Goal: Task Accomplishment & Management: Manage account settings

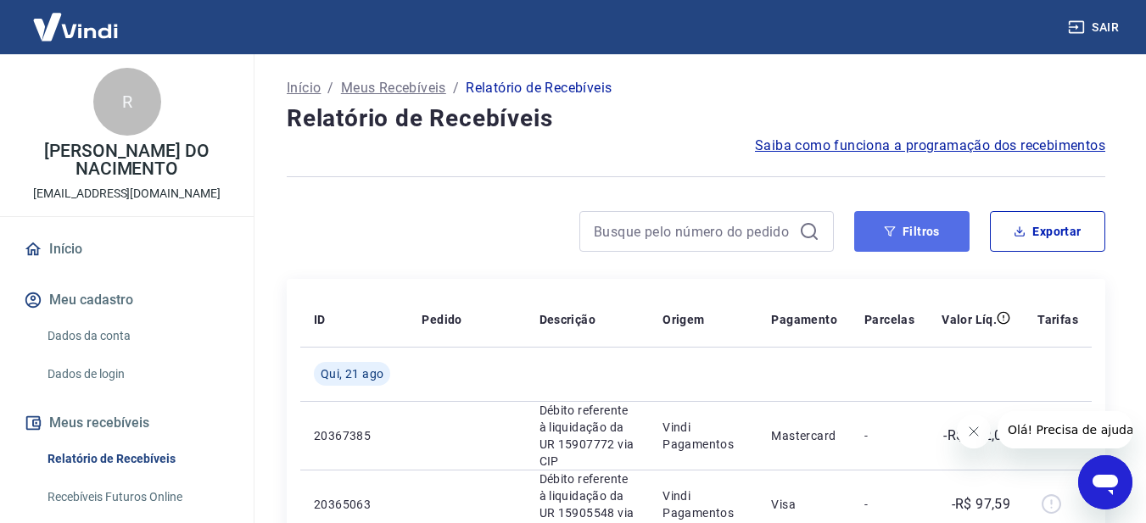
click at [917, 226] on button "Filtros" at bounding box center [911, 231] width 115 height 41
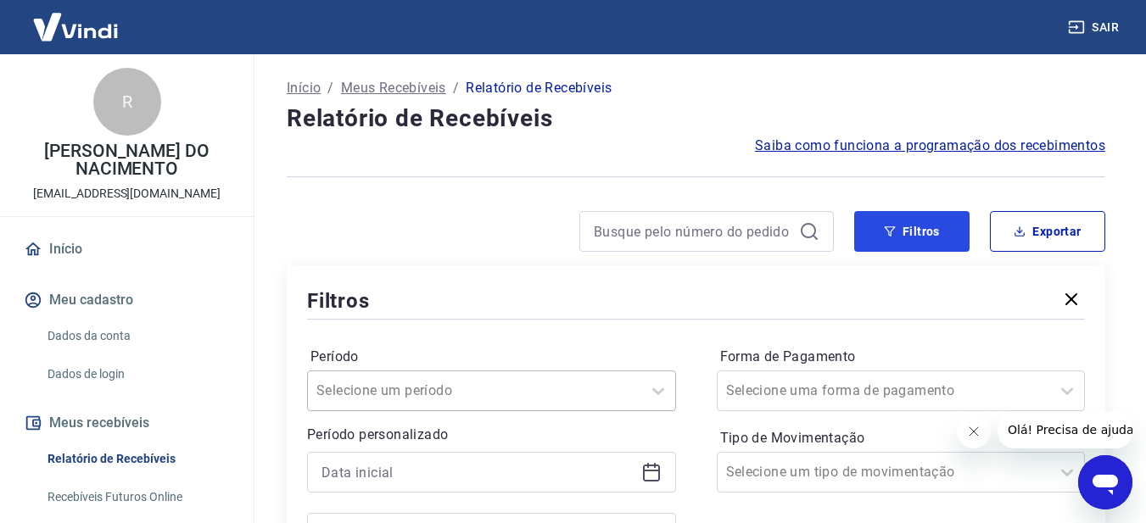
scroll to position [170, 0]
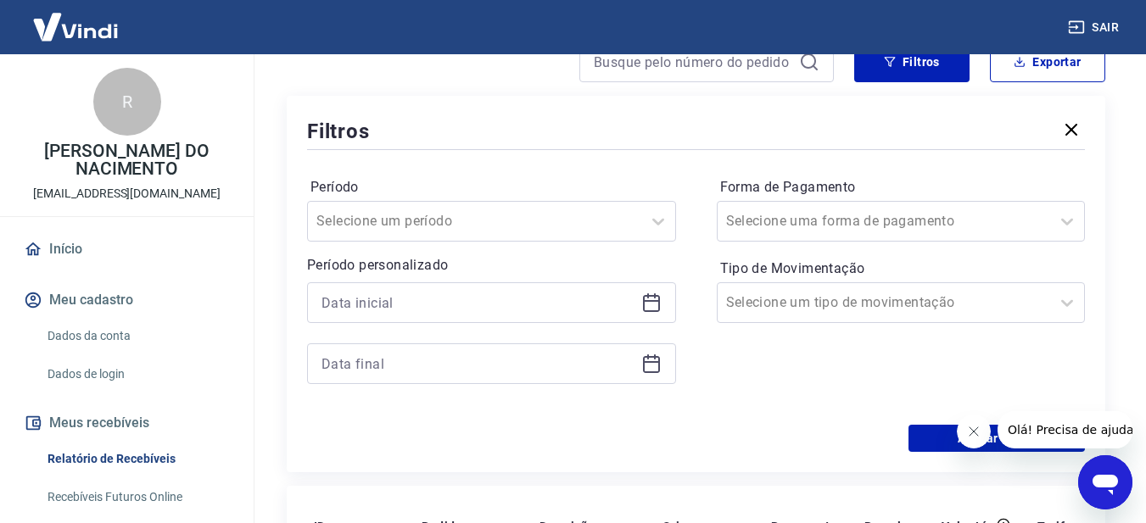
click at [668, 305] on div at bounding box center [491, 303] width 369 height 41
click at [652, 305] on icon at bounding box center [651, 303] width 20 height 20
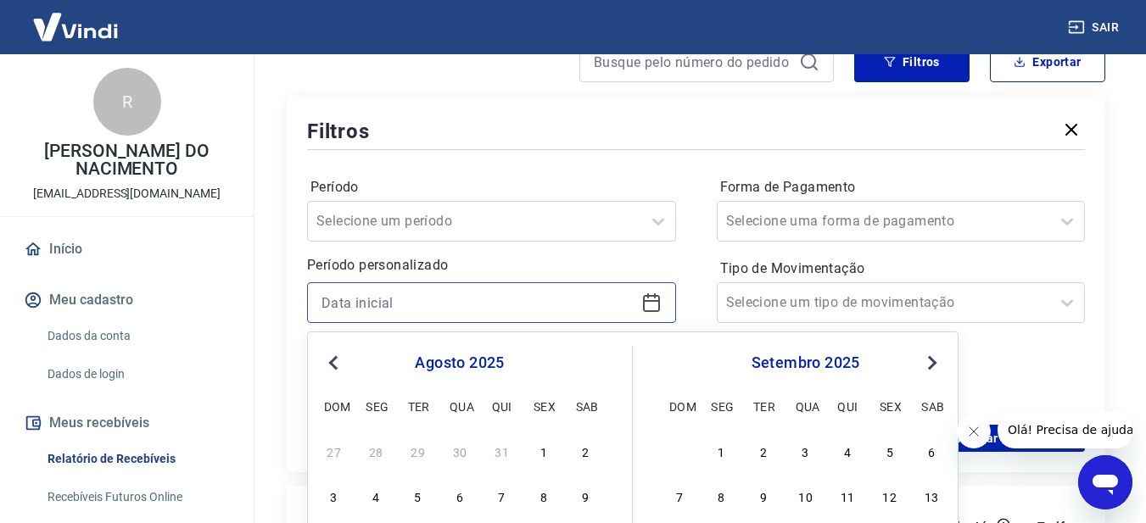
scroll to position [255, 0]
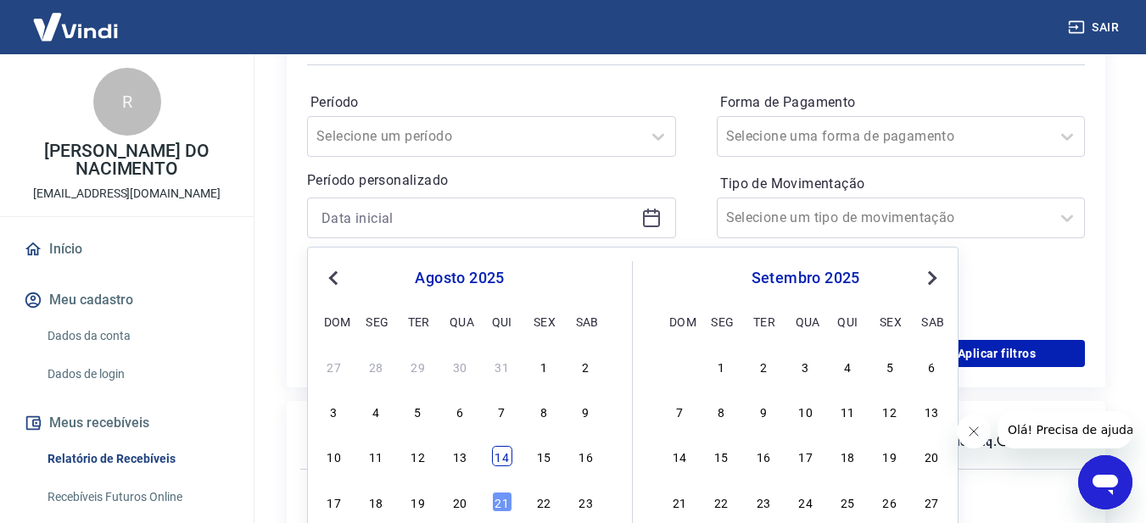
click at [510, 451] on div "14" at bounding box center [502, 456] width 20 height 20
type input "[DATE]"
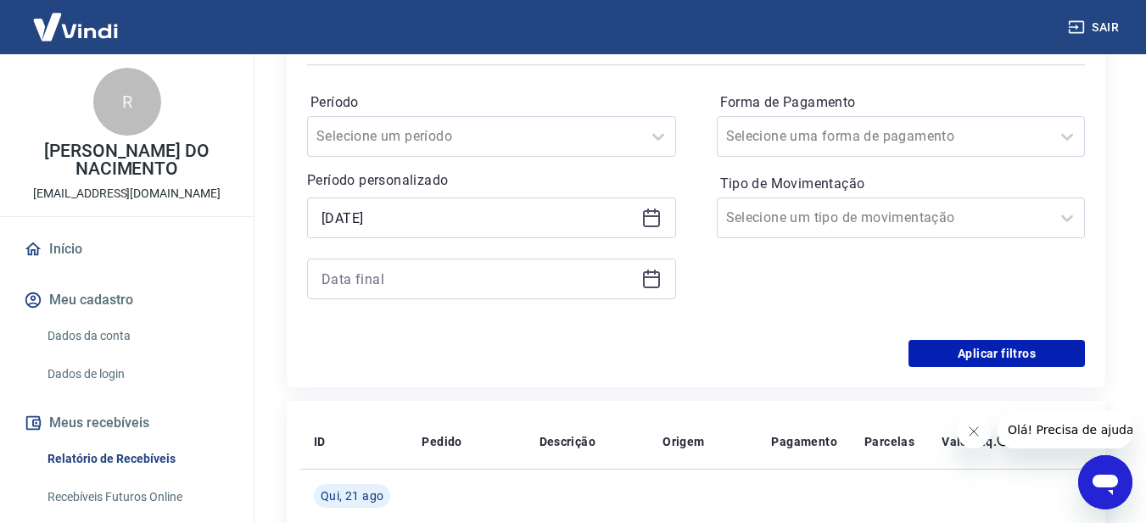
scroll to position [339, 0]
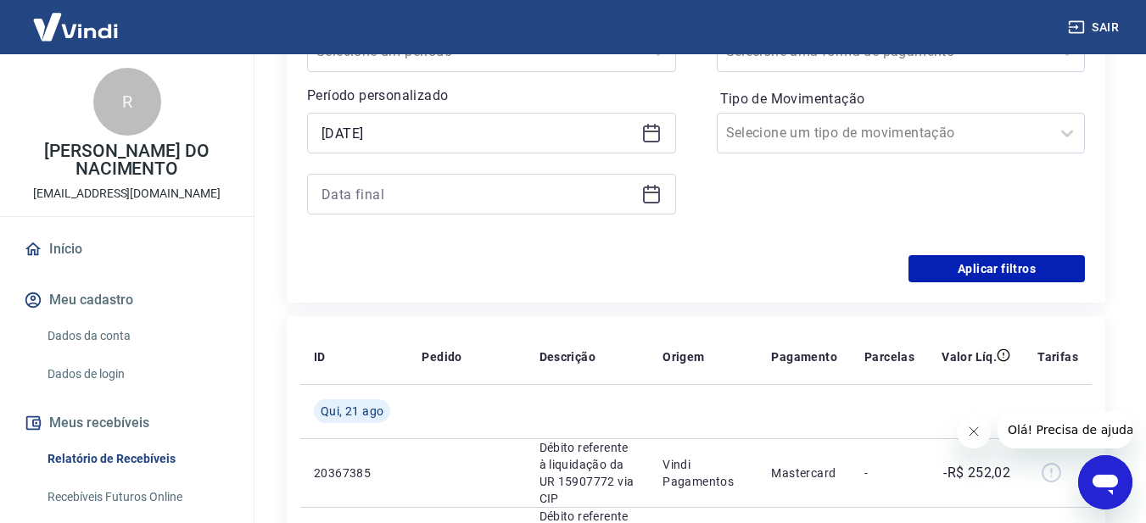
click at [646, 192] on icon at bounding box center [651, 193] width 17 height 2
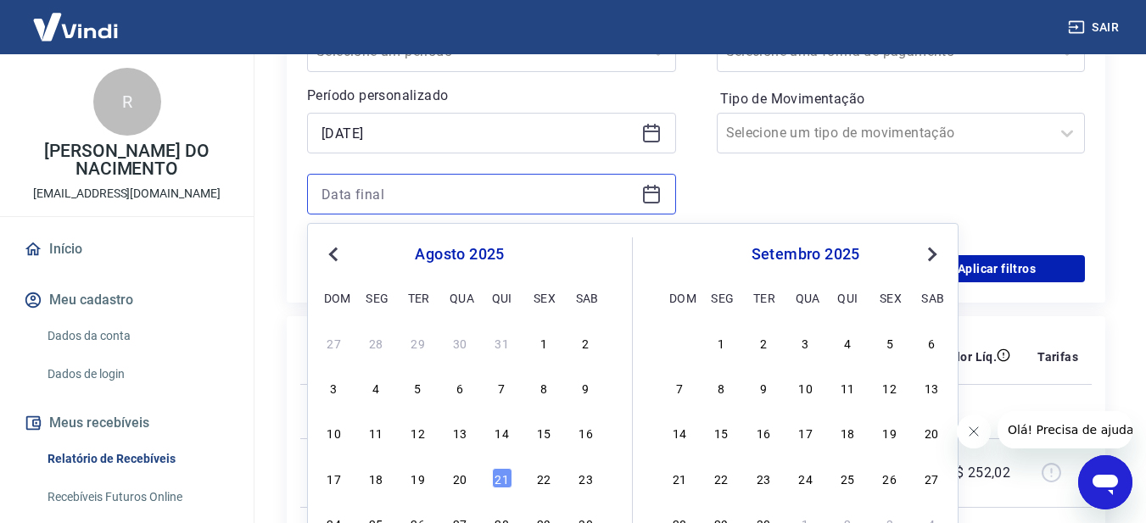
scroll to position [424, 0]
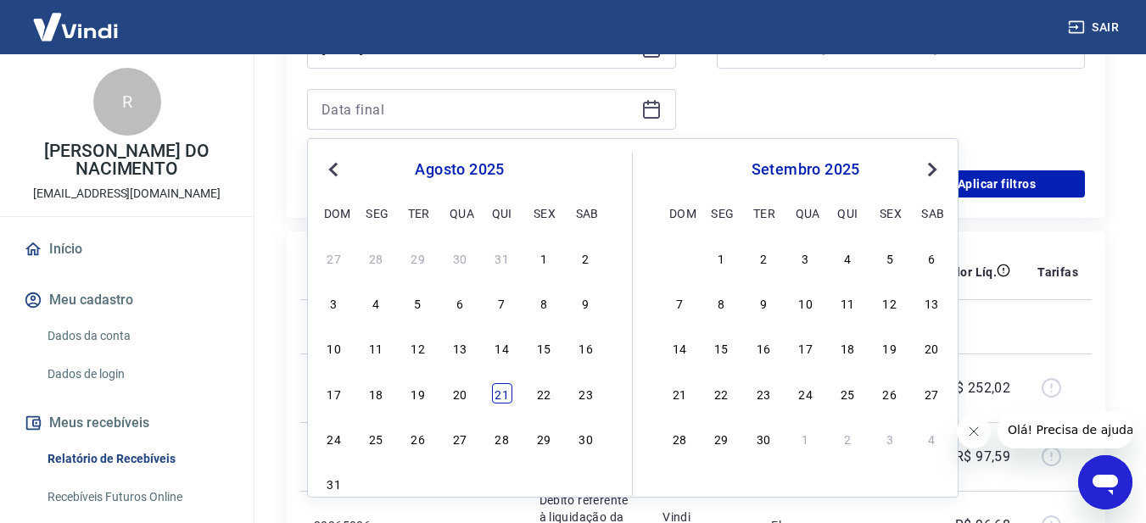
click at [503, 387] on div "21" at bounding box center [502, 394] width 20 height 20
type input "[DATE]"
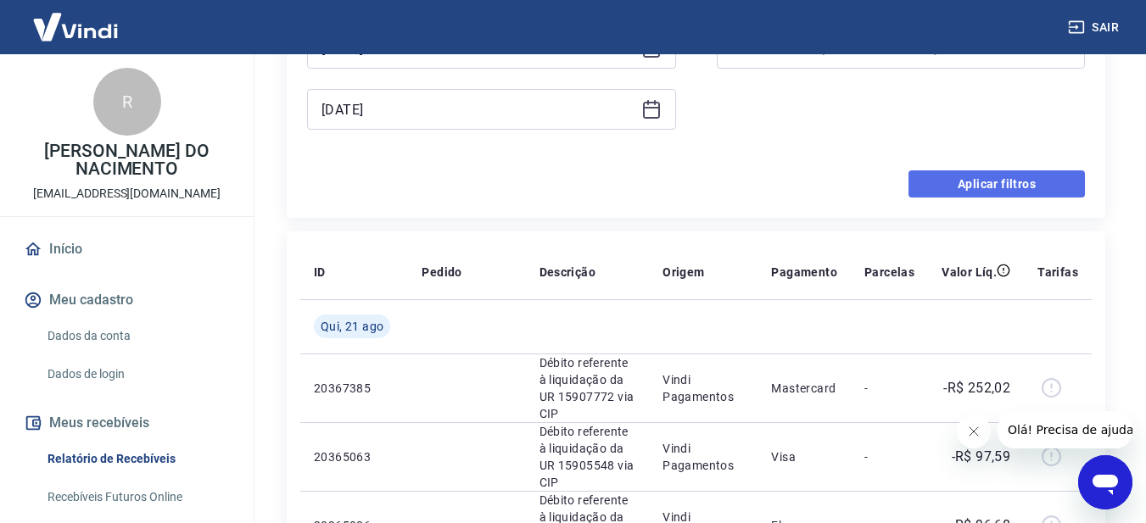
click at [1005, 192] on button "Aplicar filtros" at bounding box center [997, 184] width 176 height 27
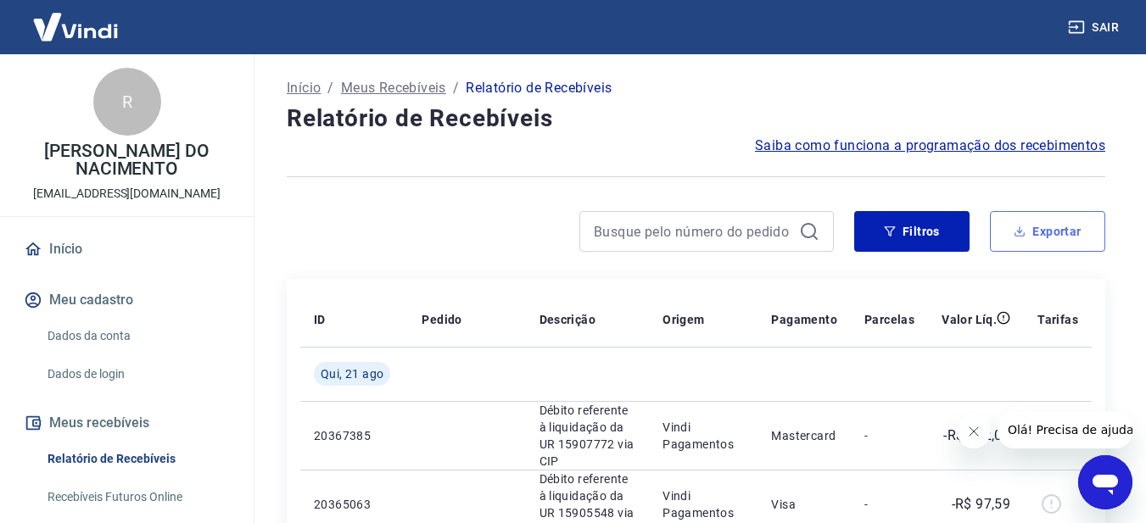
drag, startPoint x: 1034, startPoint y: 249, endPoint x: 994, endPoint y: 260, distance: 41.2
click at [1033, 249] on button "Exportar" at bounding box center [1047, 231] width 115 height 41
type input "[DATE]"
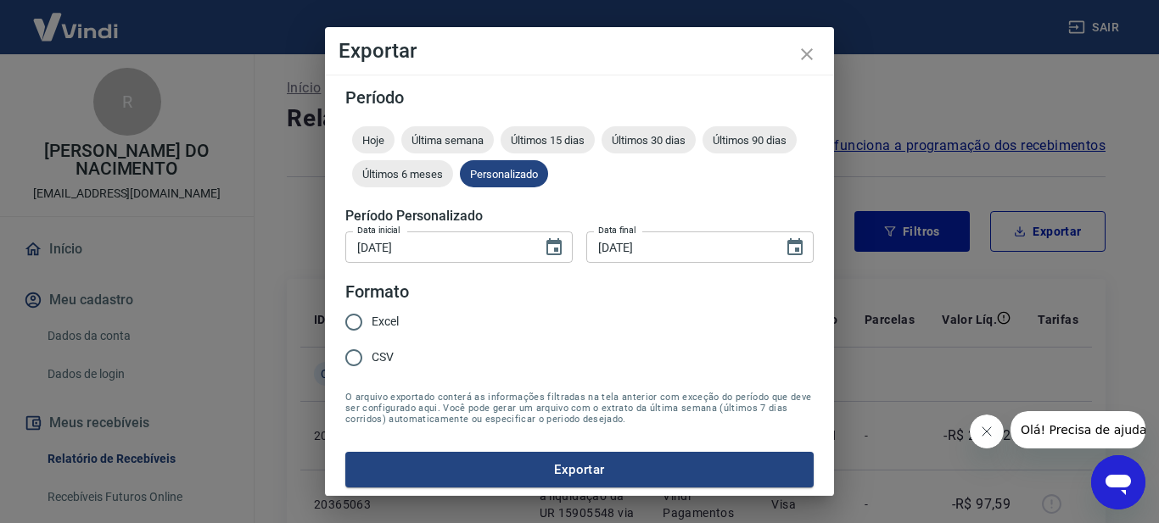
click at [383, 325] on span "Excel" at bounding box center [385, 322] width 27 height 18
click at [372, 325] on input "Excel" at bounding box center [354, 323] width 36 height 36
radio input "true"
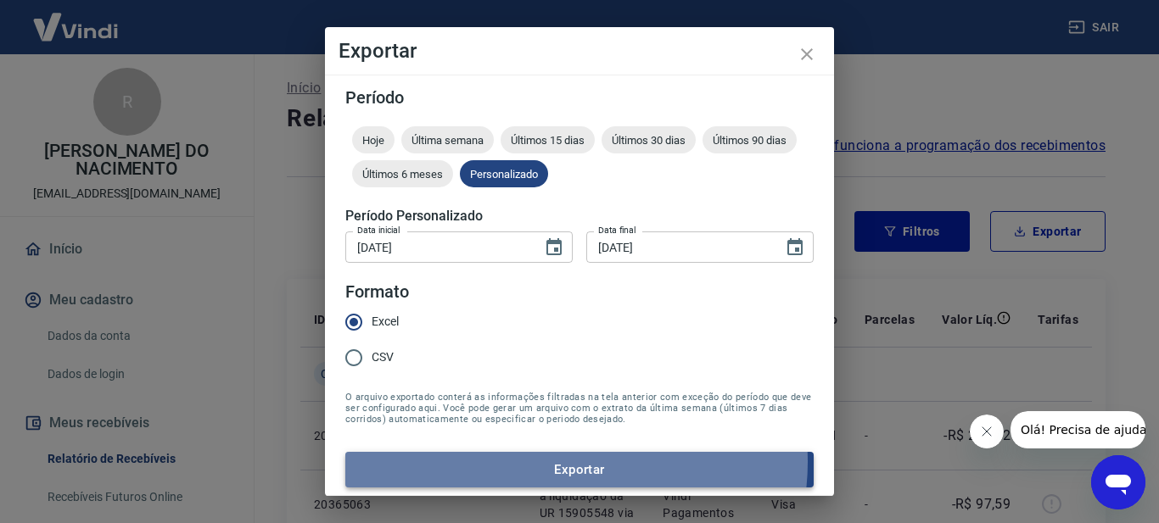
click at [575, 462] on button "Exportar" at bounding box center [579, 470] width 468 height 36
